Goal: Task Accomplishment & Management: Use online tool/utility

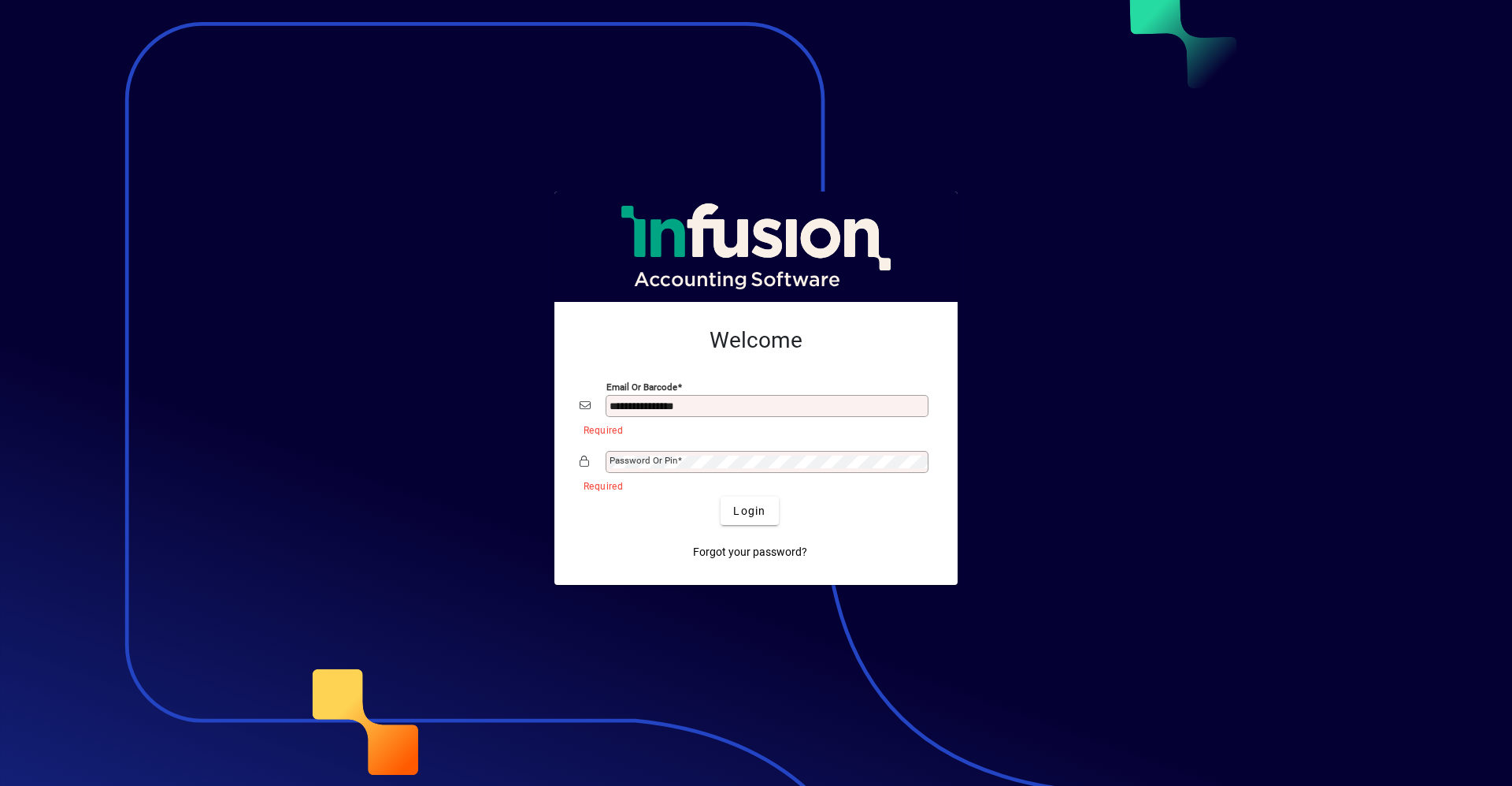
type input "**********"
click at [721, 497] on button "Login" at bounding box center [749, 511] width 58 height 28
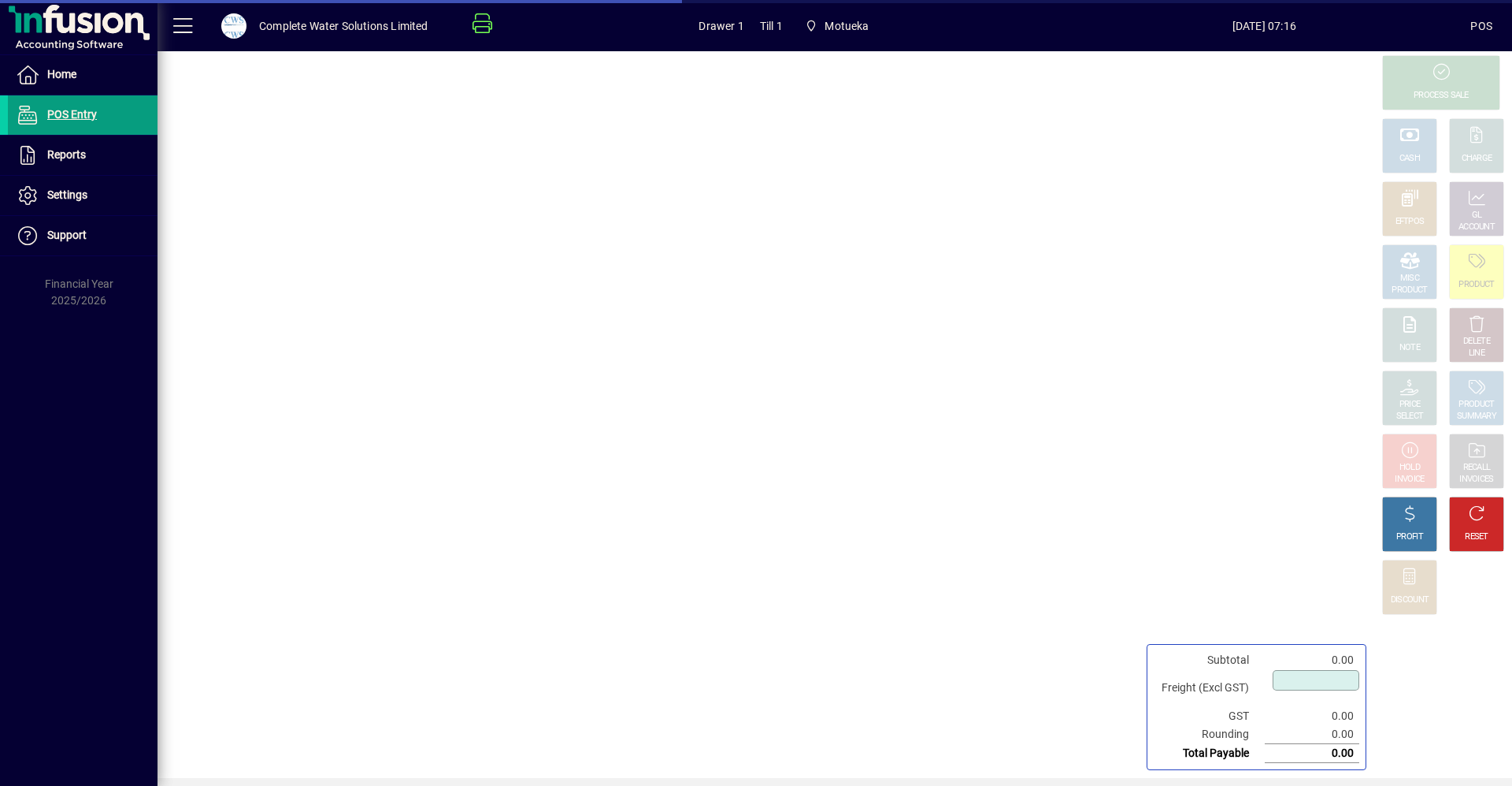
type input "****"
